Goal: Check status: Check status

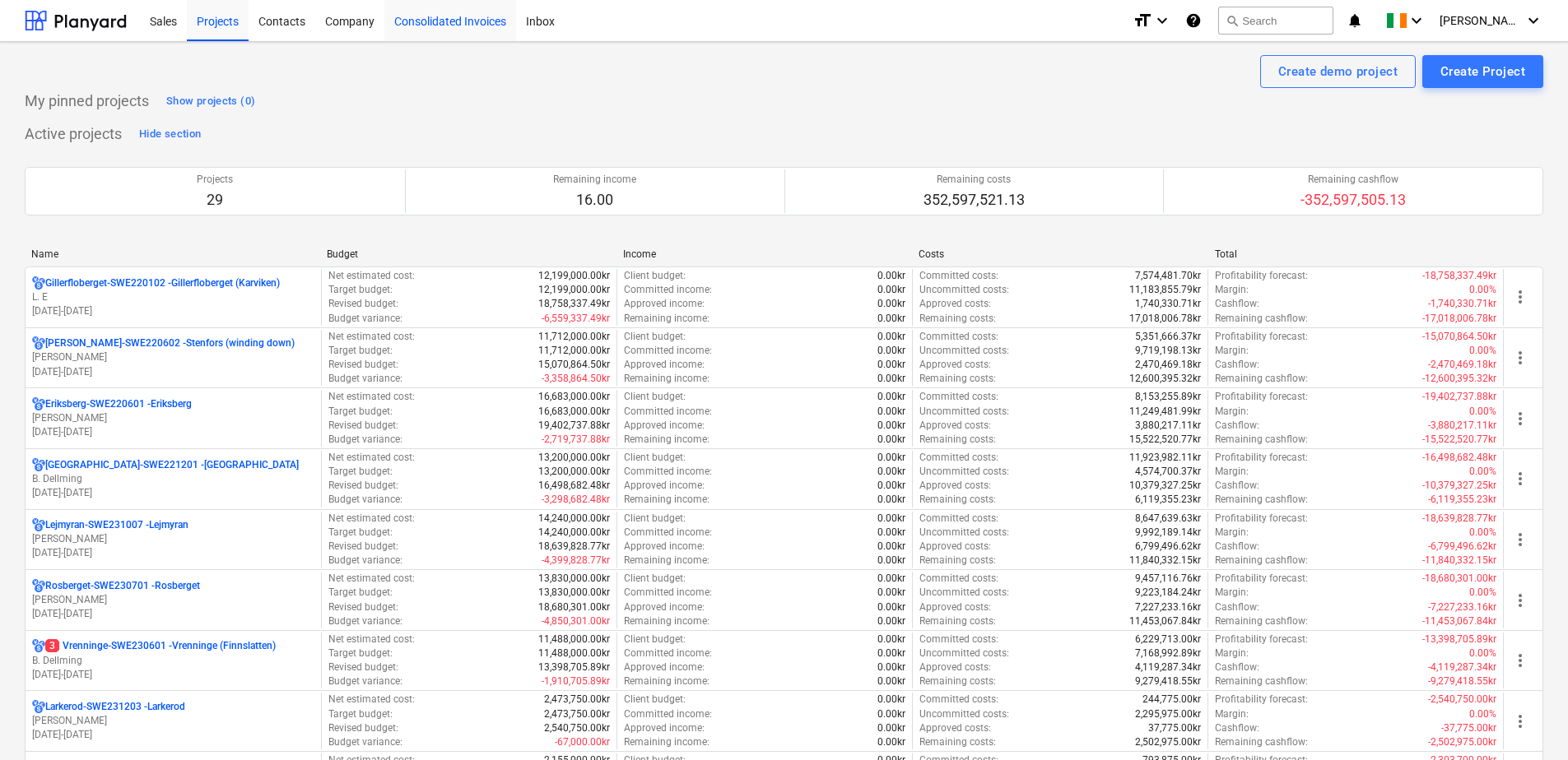
click at [458, 21] on div "Consolidated Invoices" at bounding box center [450, 20] width 132 height 42
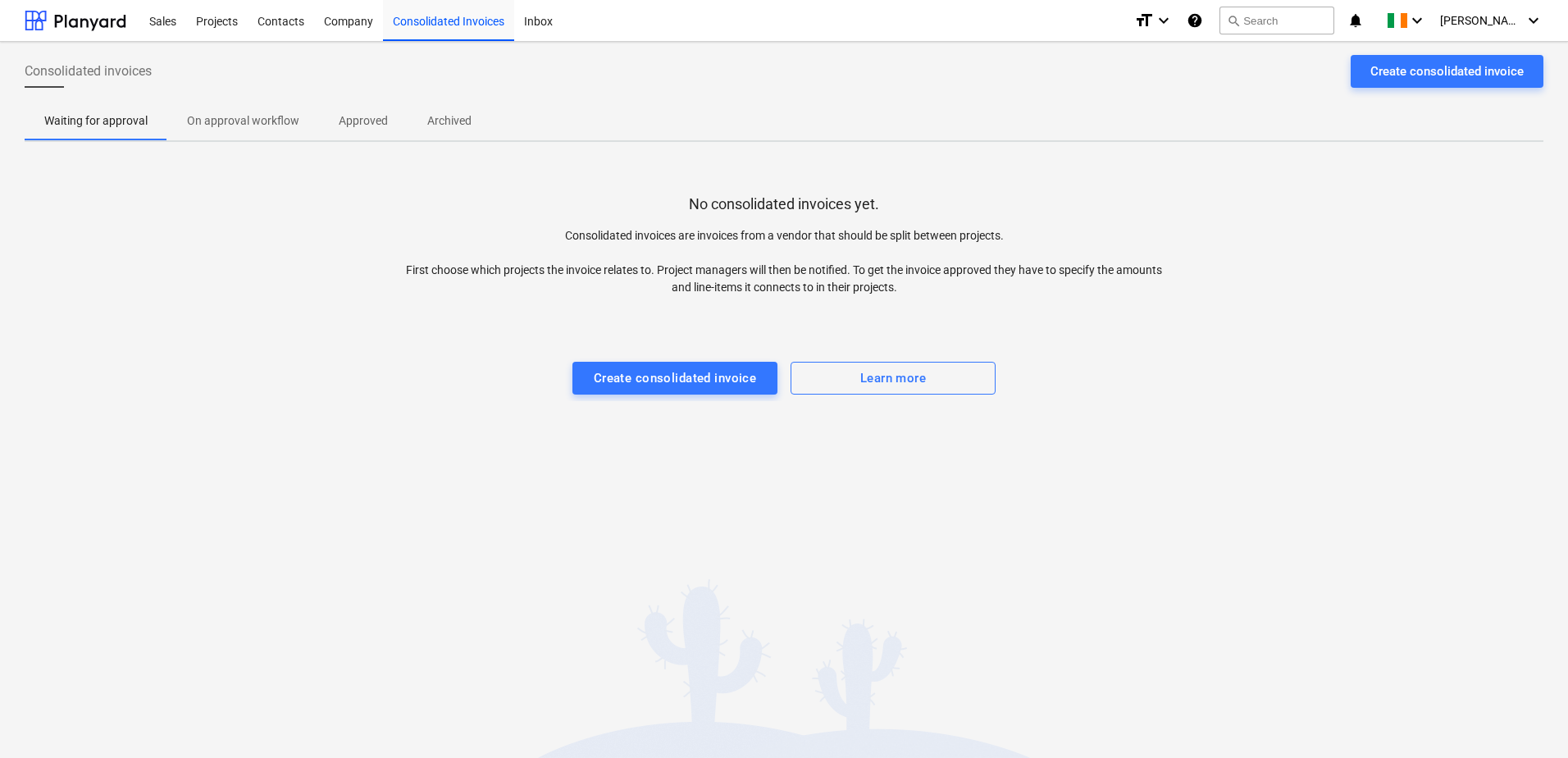
click at [364, 116] on p "Approved" at bounding box center [362, 121] width 49 height 18
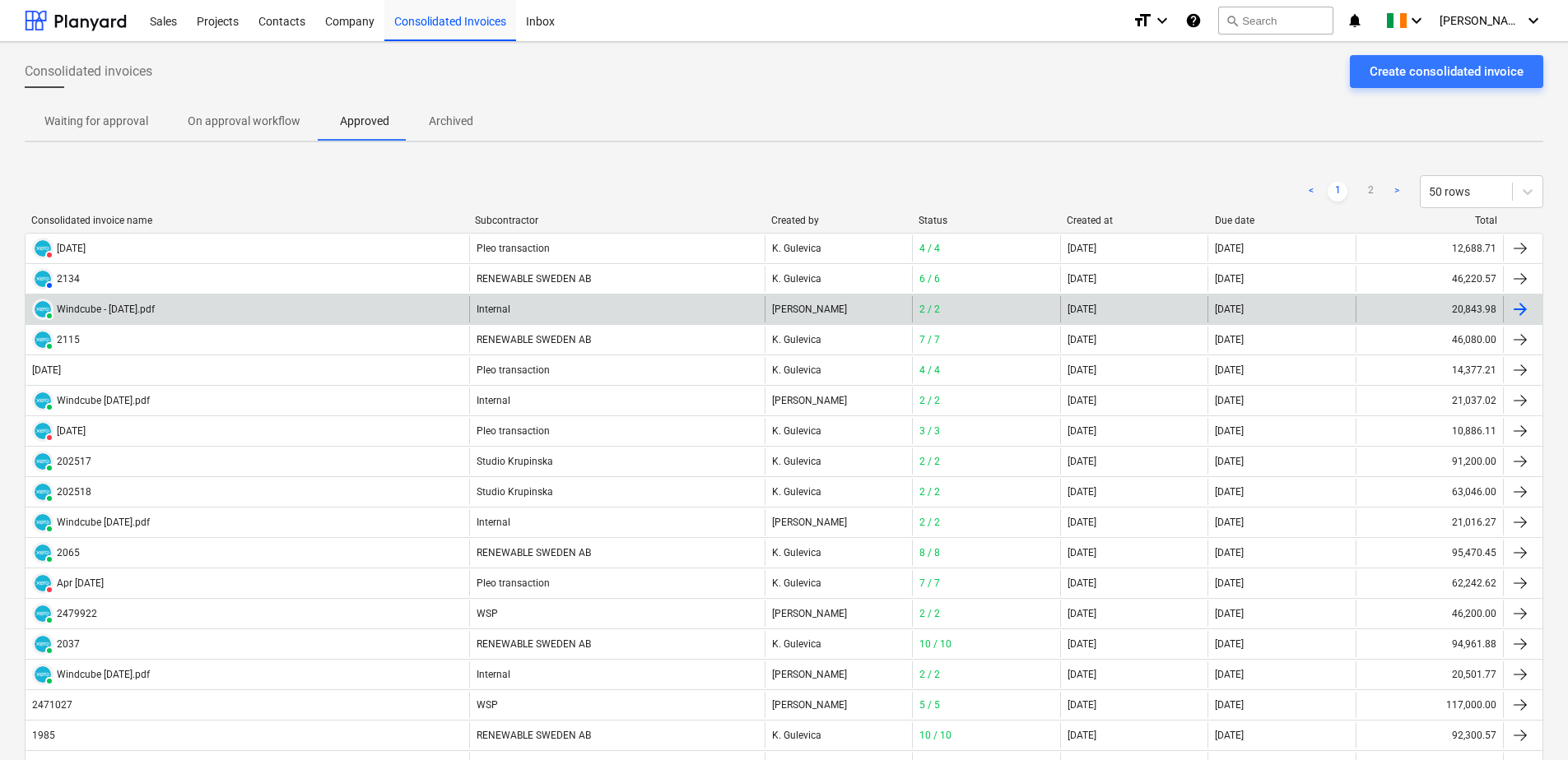
click at [496, 310] on div "Internal" at bounding box center [617, 310] width 296 height 26
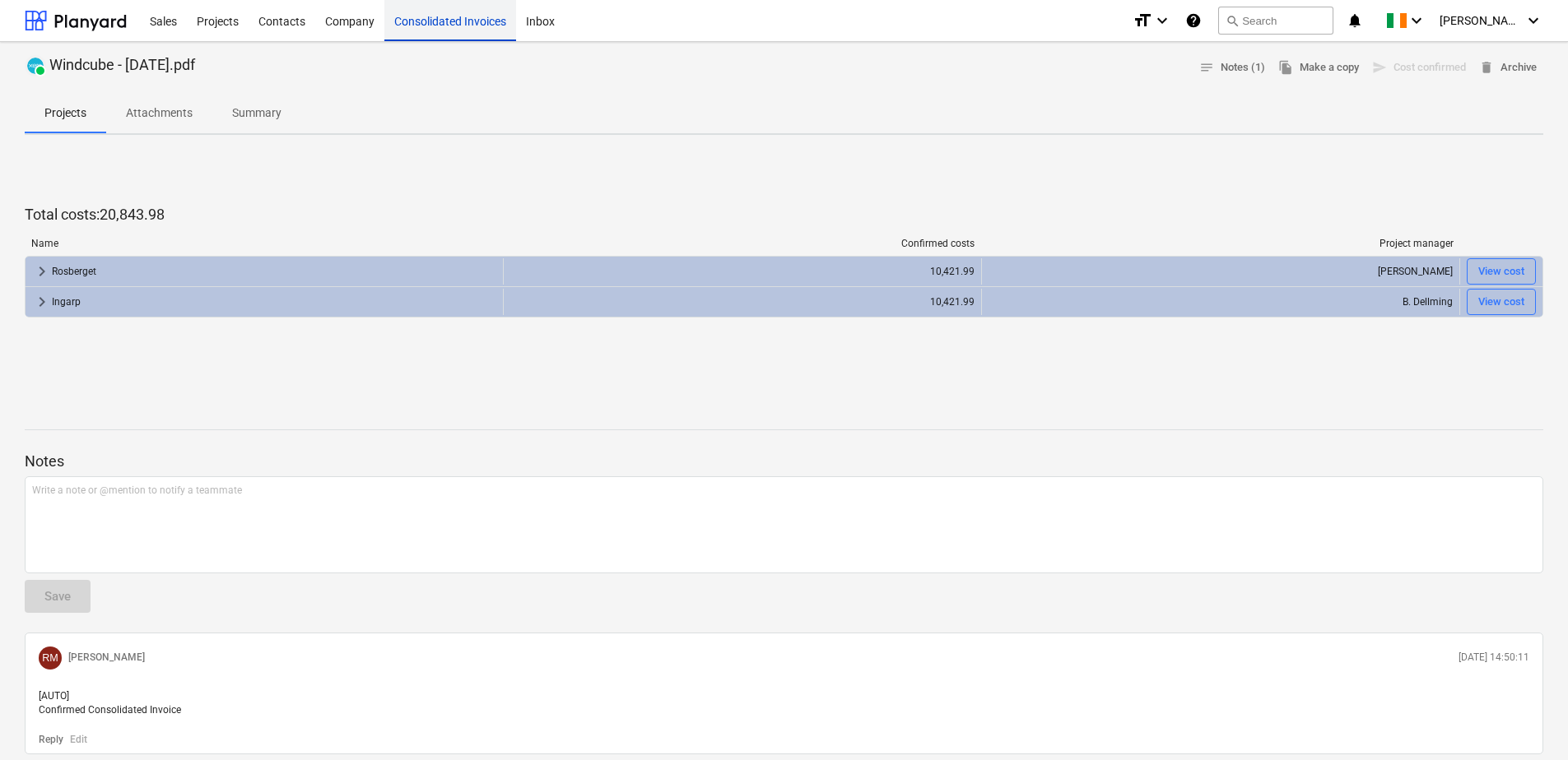
drag, startPoint x: 437, startPoint y: 19, endPoint x: 450, endPoint y: 33, distance: 19.1
click at [437, 18] on div "Consolidated Invoices" at bounding box center [450, 20] width 132 height 42
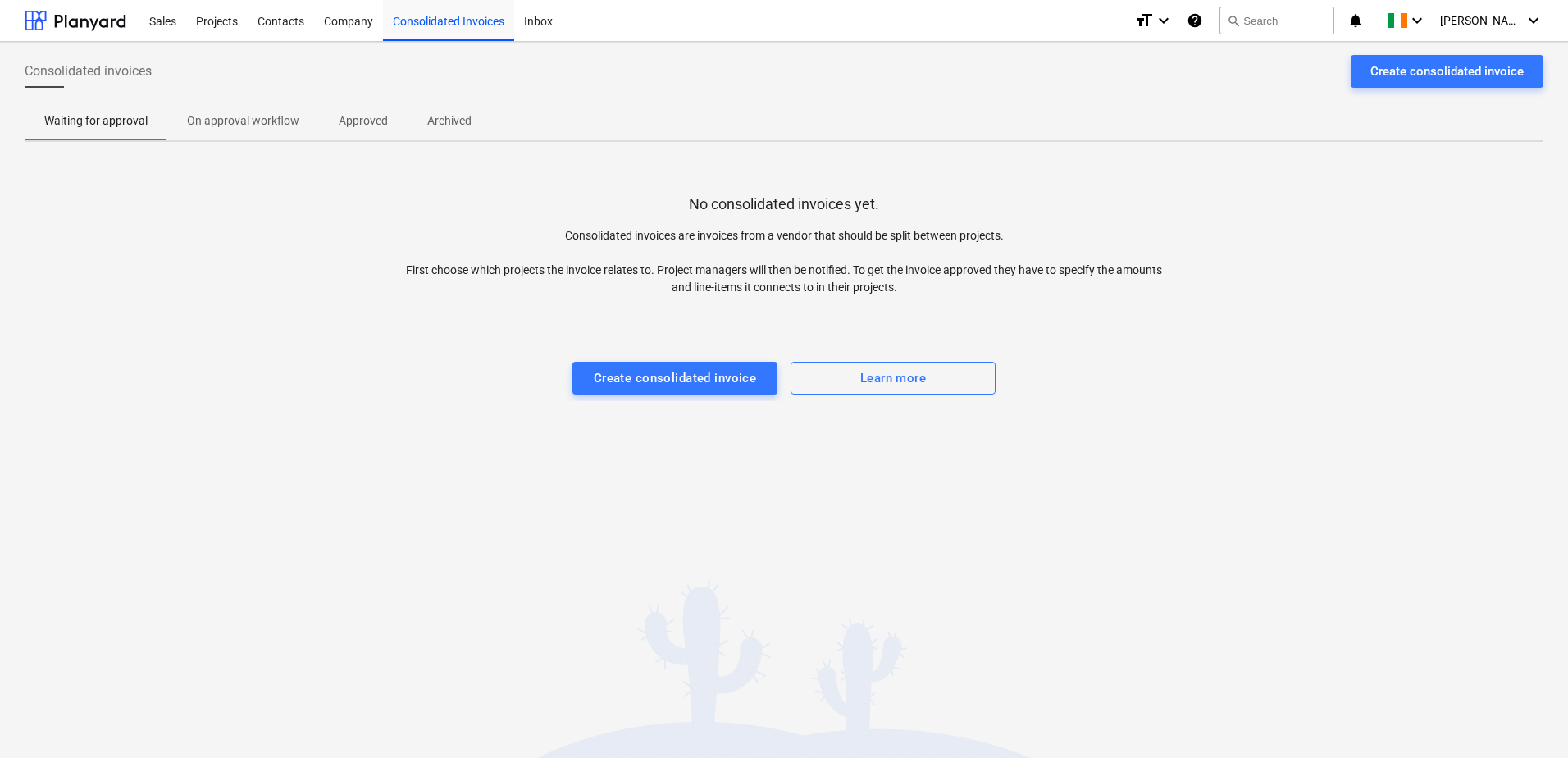
click at [272, 116] on p "On approval workflow" at bounding box center [243, 121] width 112 height 18
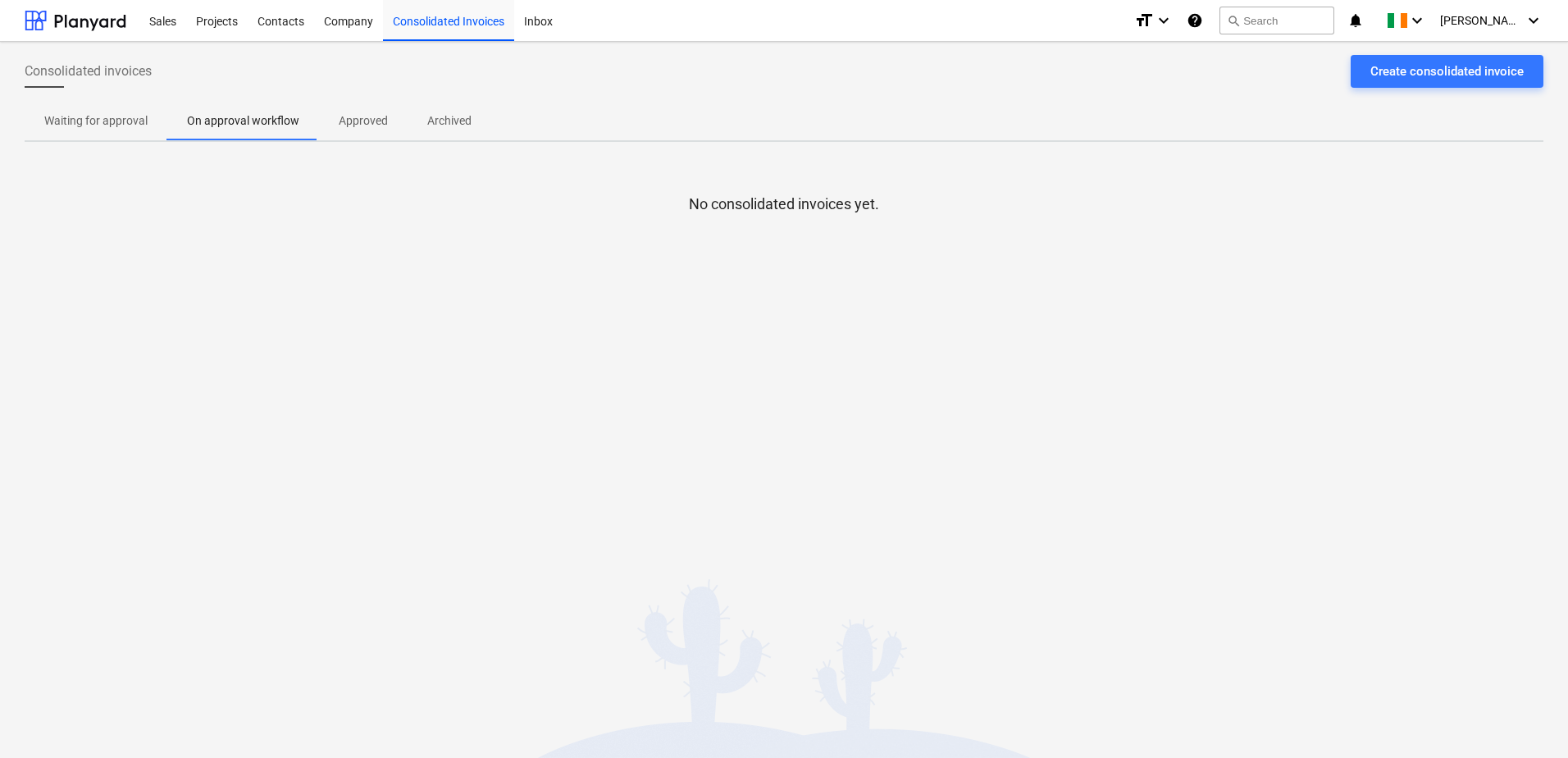
click at [366, 118] on p "Approved" at bounding box center [362, 121] width 49 height 18
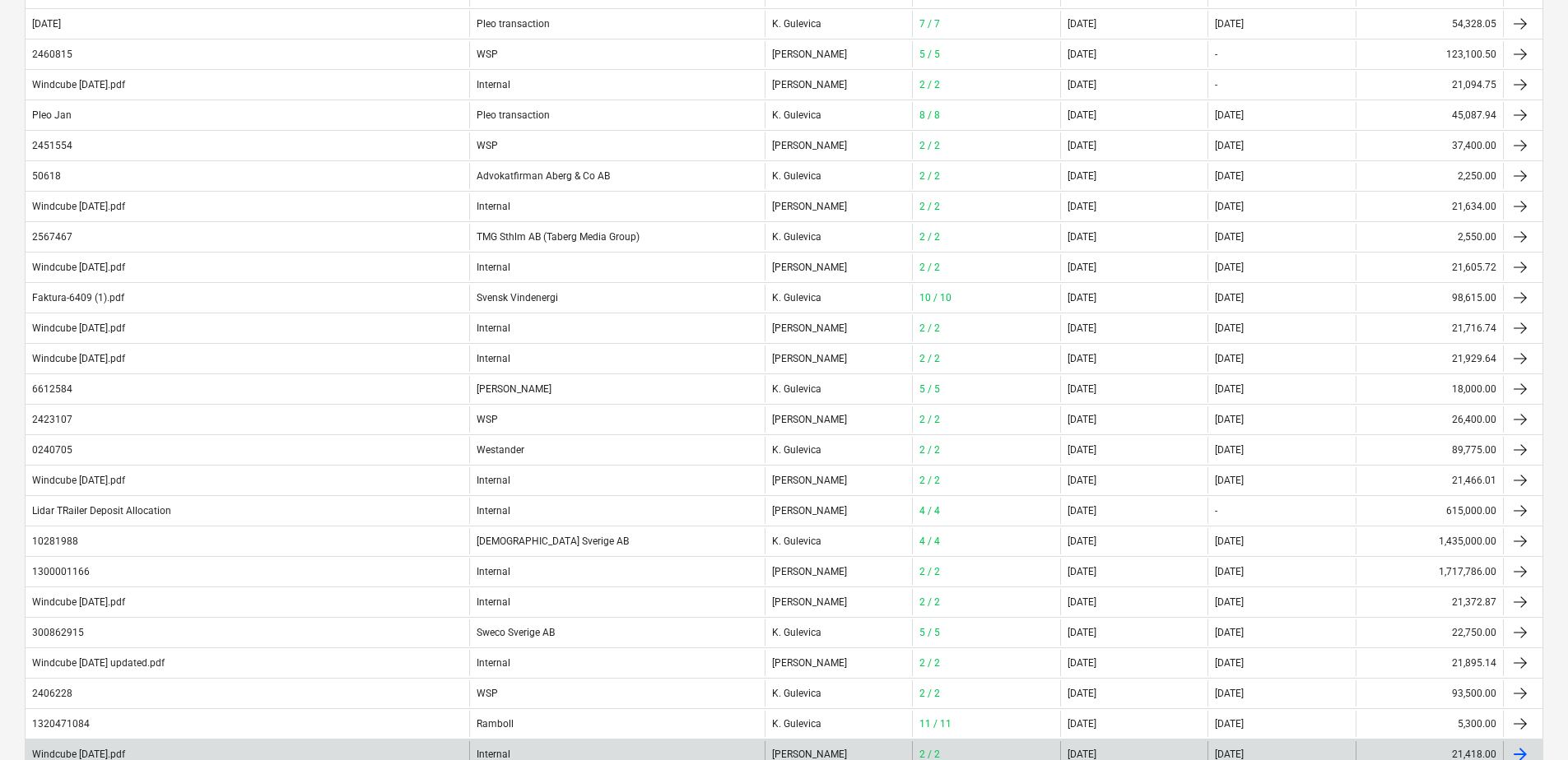
scroll to position [1087, 0]
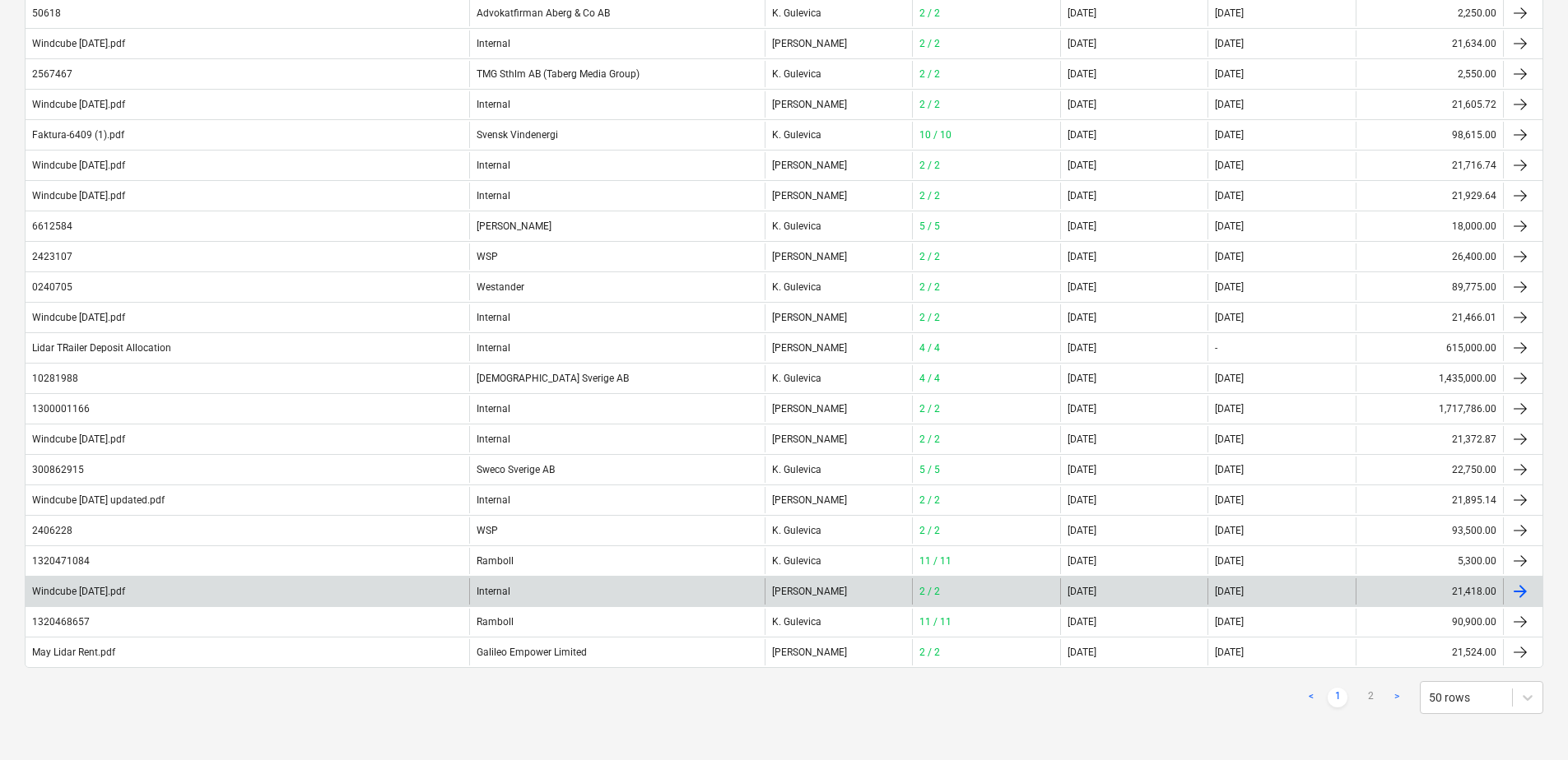
click at [115, 589] on div "Windcube [DATE].pdf" at bounding box center [78, 591] width 93 height 11
